Goal: Information Seeking & Learning: Learn about a topic

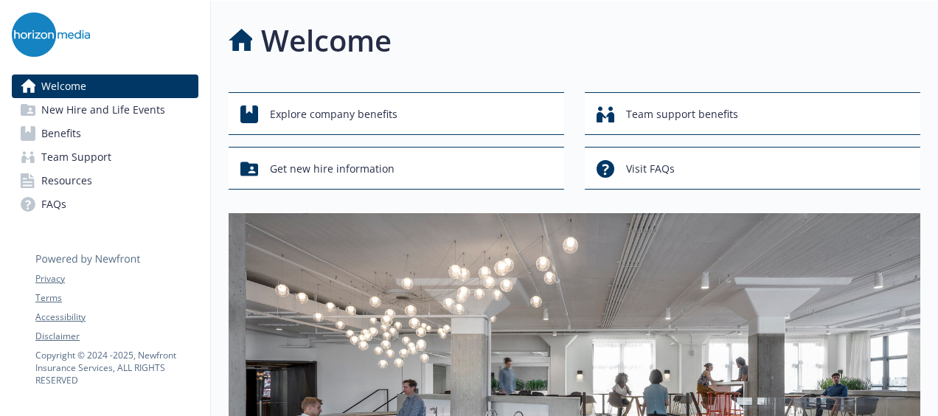
click at [116, 142] on link "Benefits" at bounding box center [105, 134] width 187 height 24
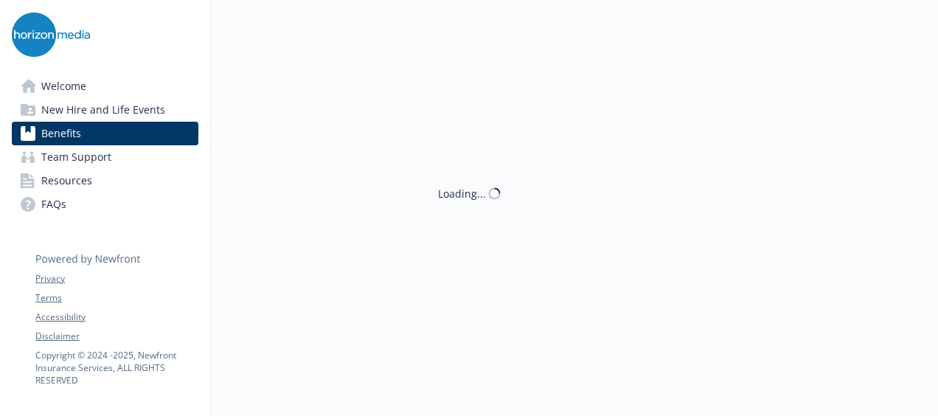
click at [116, 142] on link "Benefits" at bounding box center [105, 134] width 187 height 24
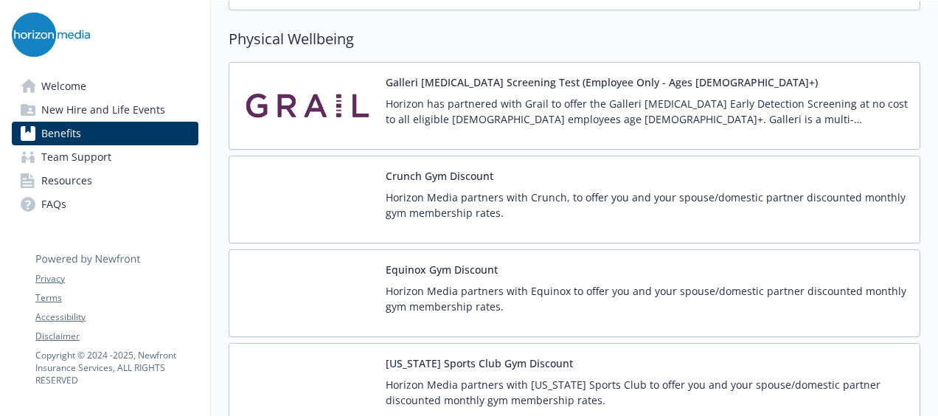
scroll to position [3233, 0]
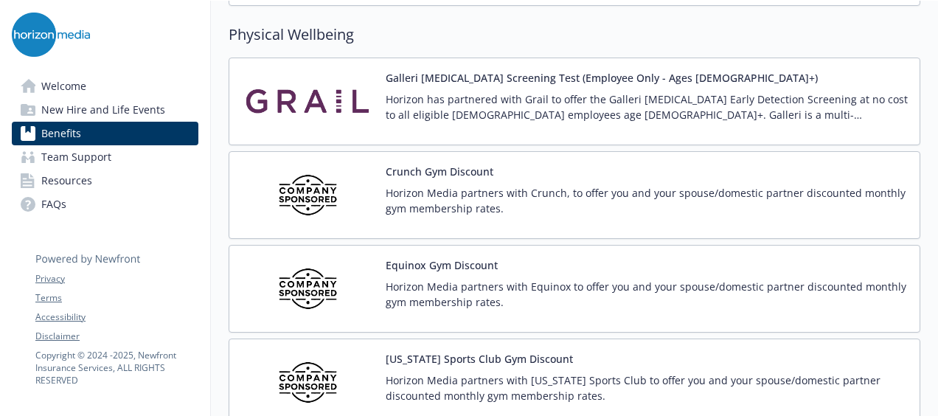
click at [417, 164] on button "Crunch Gym Discount" at bounding box center [440, 171] width 108 height 15
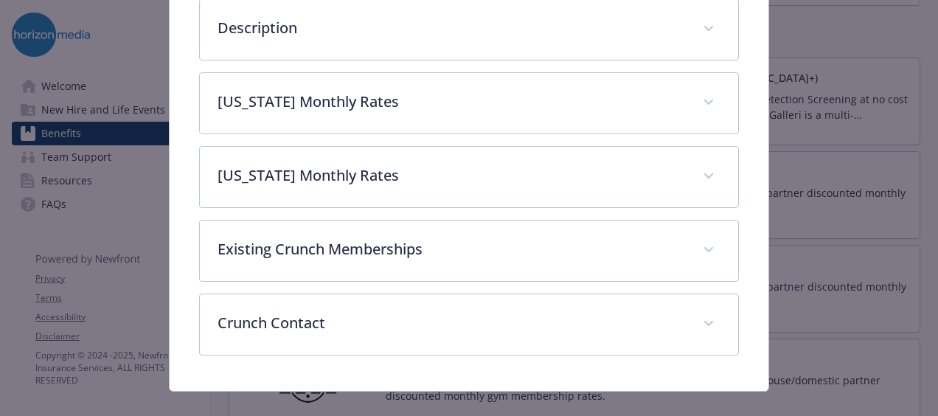
scroll to position [509, 0]
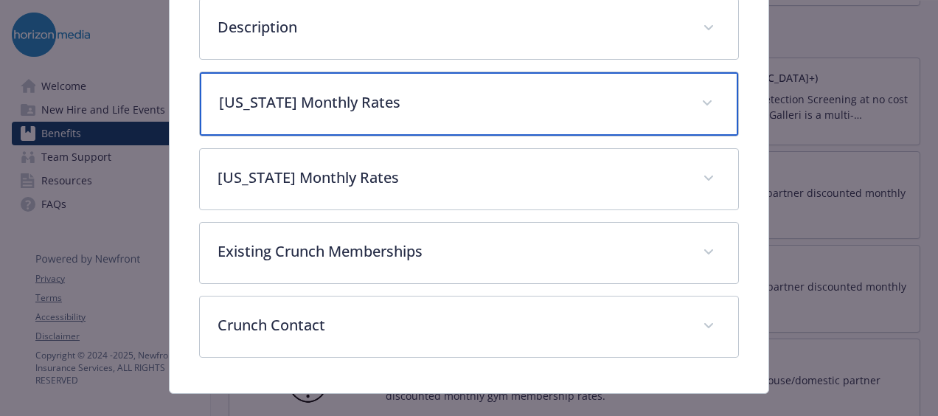
click at [508, 91] on p "[US_STATE] Monthly Rates" at bounding box center [451, 102] width 465 height 22
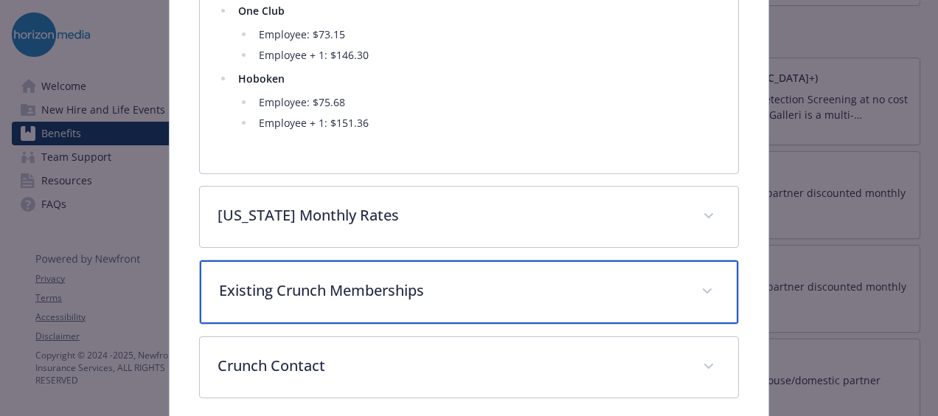
scroll to position [719, 0]
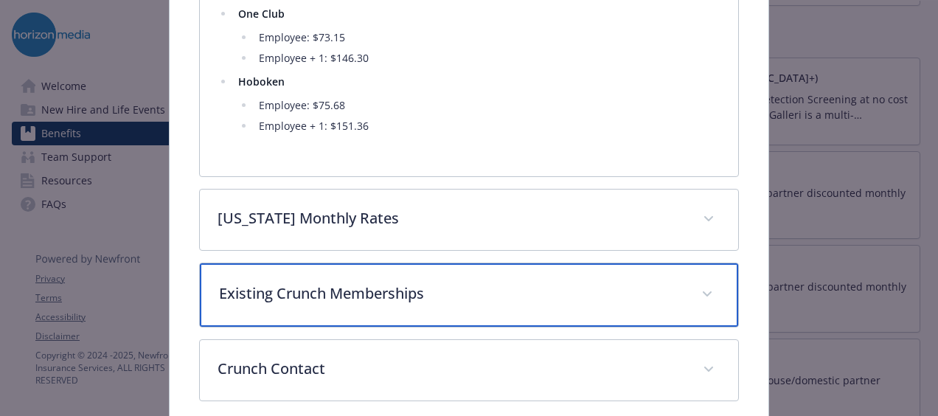
click at [435, 285] on p "Existing Crunch Memberships" at bounding box center [451, 294] width 465 height 22
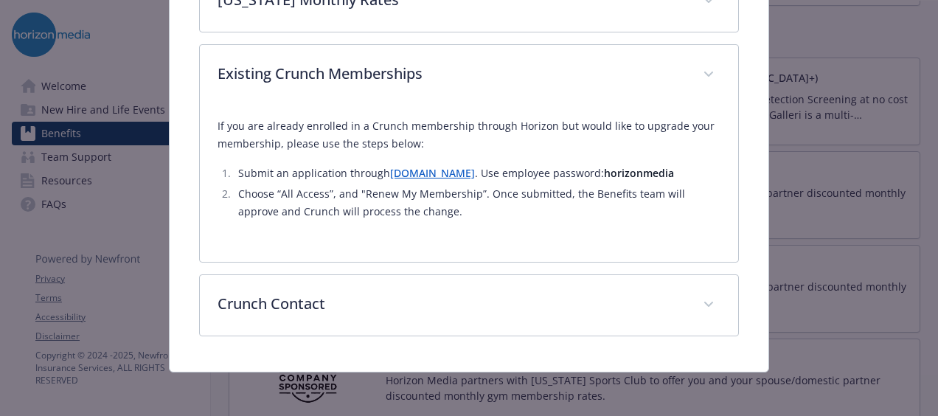
scroll to position [934, 0]
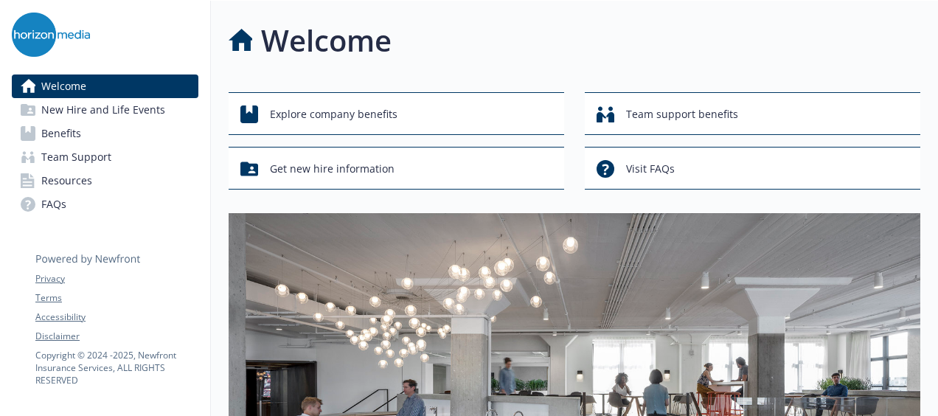
scroll to position [241, 0]
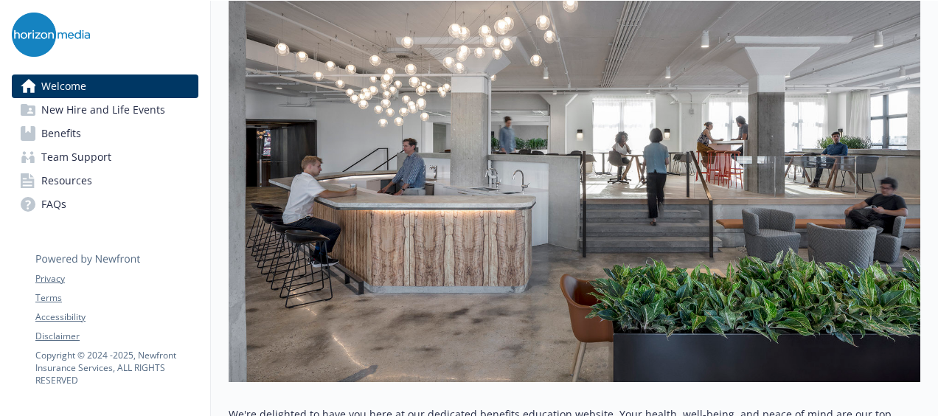
click at [158, 400] on div "Welcome New Hire and Life Events Benefits Team Support Resources FAQs Privacy T…" at bounding box center [105, 307] width 211 height 1097
